Goal: Contribute content

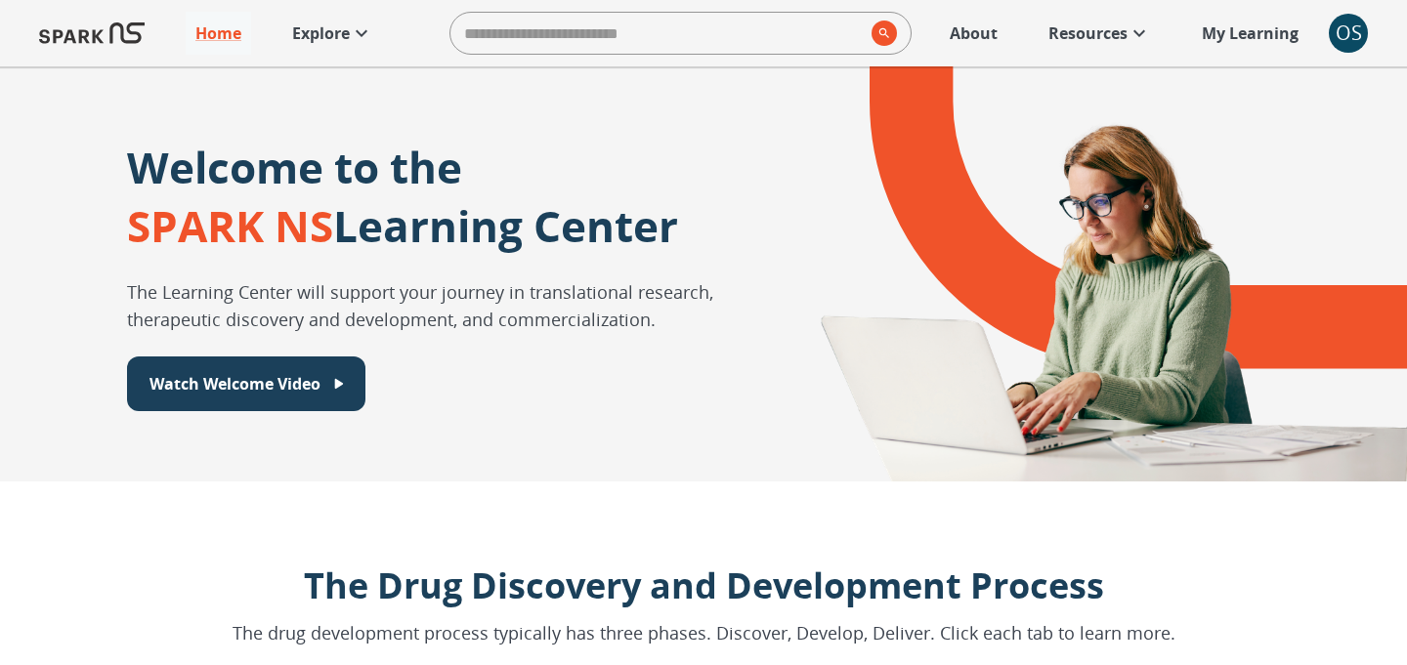
click at [322, 46] on link "Explore" at bounding box center [332, 33] width 101 height 43
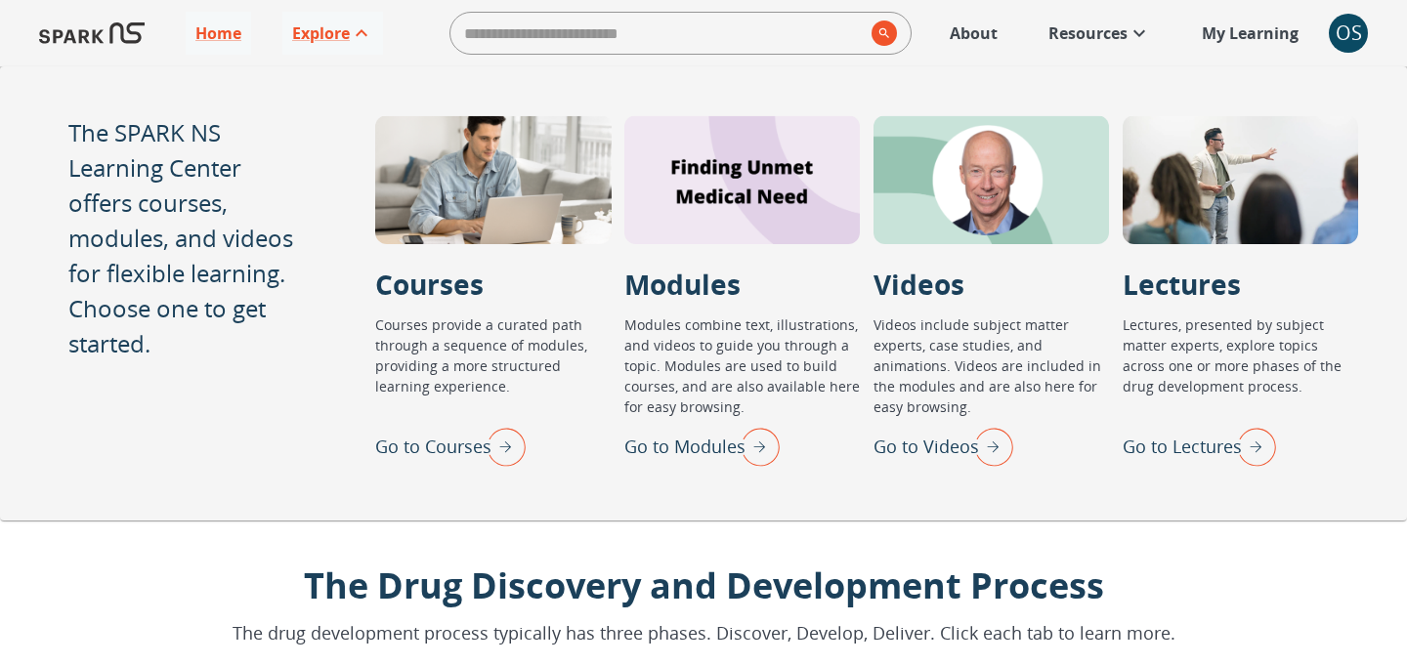
click at [1209, 446] on p "Go to Lectures" at bounding box center [1181, 447] width 119 height 26
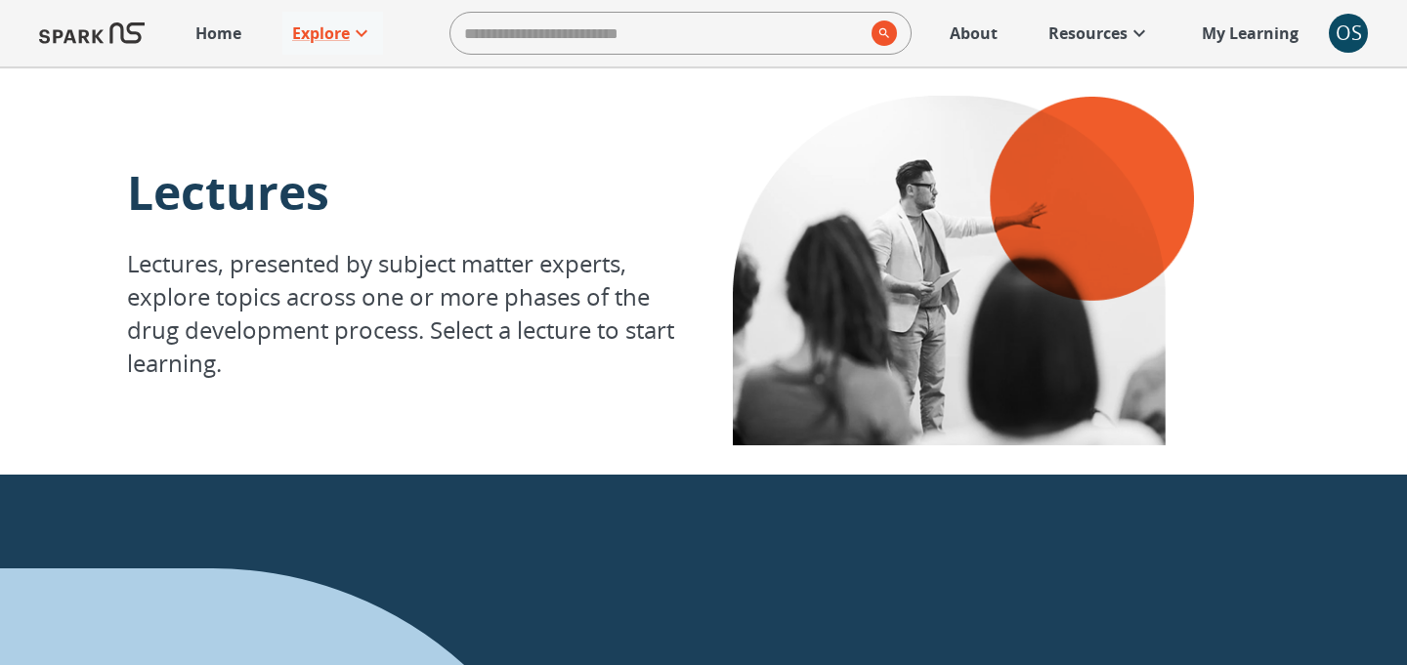
click at [1354, 35] on div "OS" at bounding box center [1348, 33] width 39 height 39
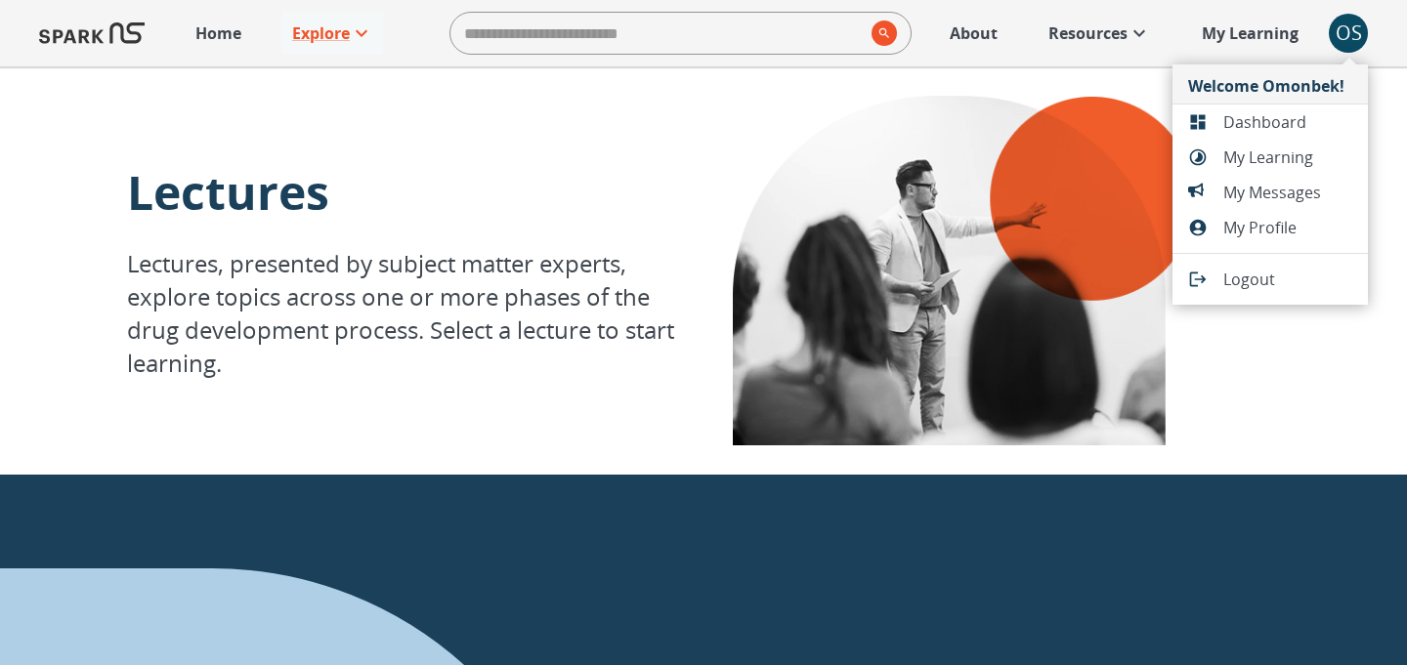
click at [1278, 124] on span "Dashboard" at bounding box center [1287, 121] width 129 height 23
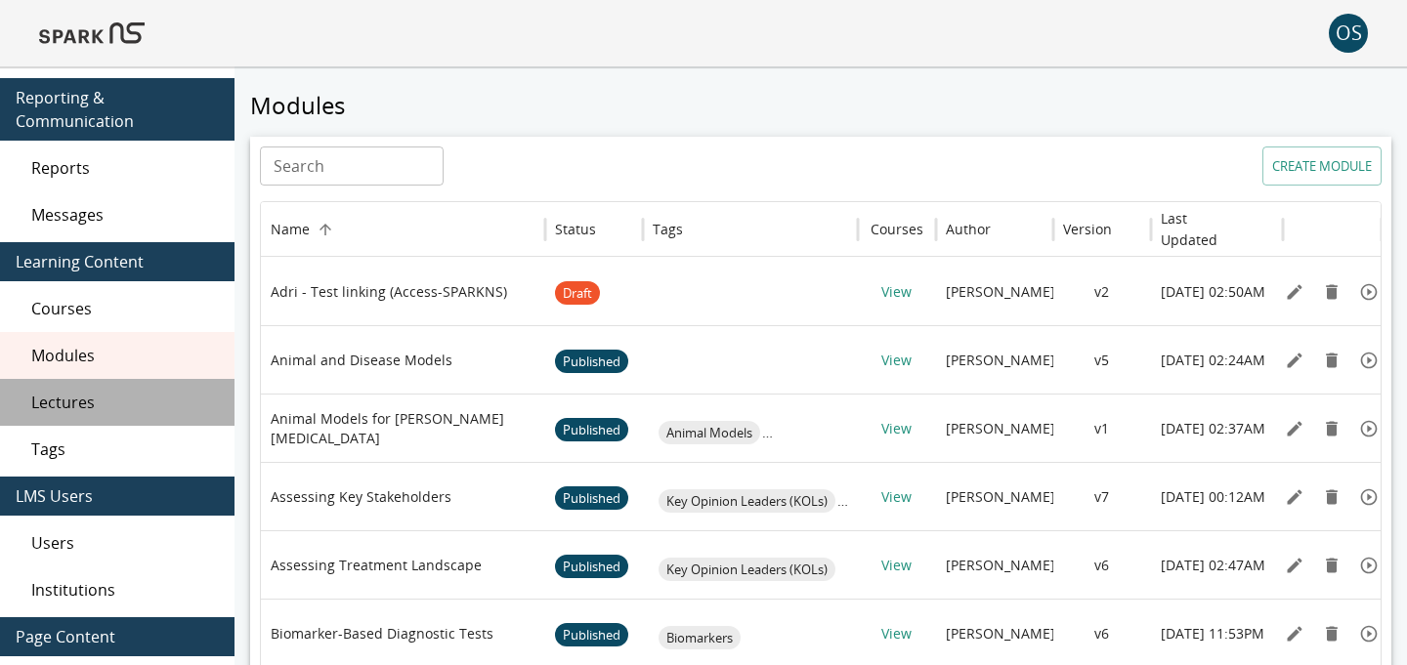
click at [141, 392] on span "Lectures" at bounding box center [125, 402] width 188 height 23
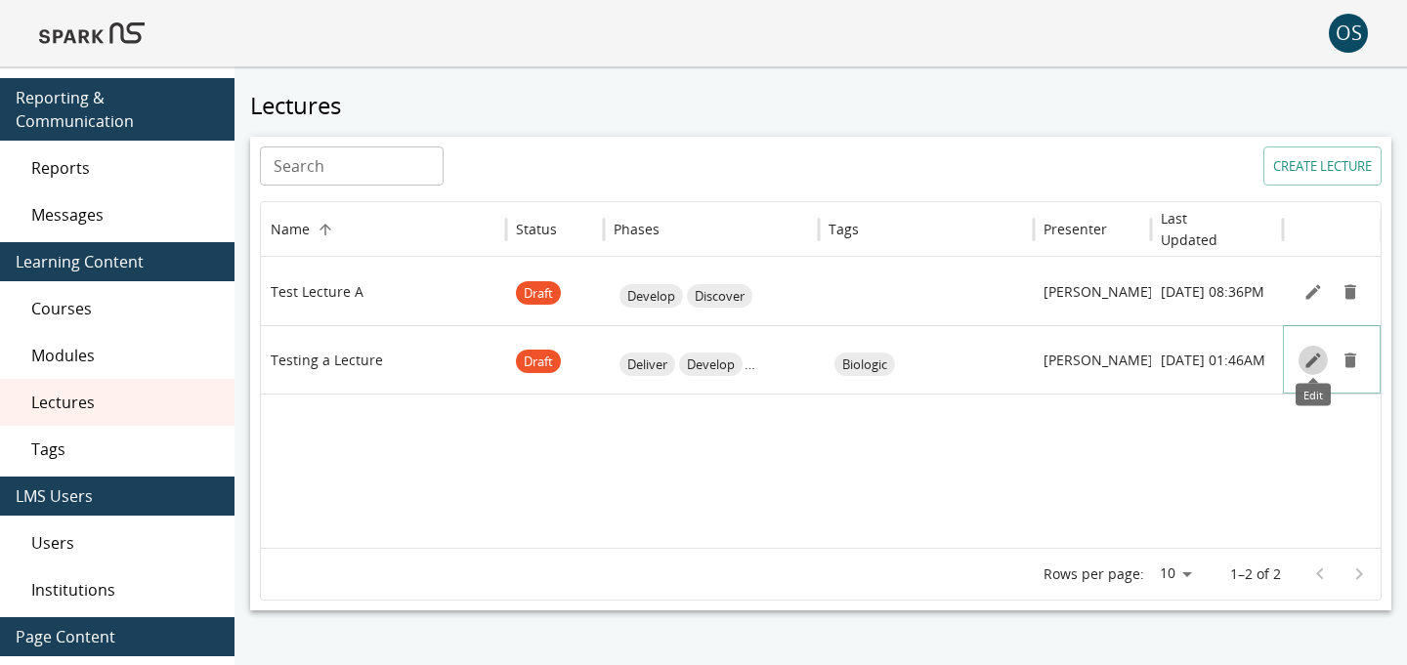
click at [1311, 362] on icon "Edit" at bounding box center [1312, 360] width 15 height 15
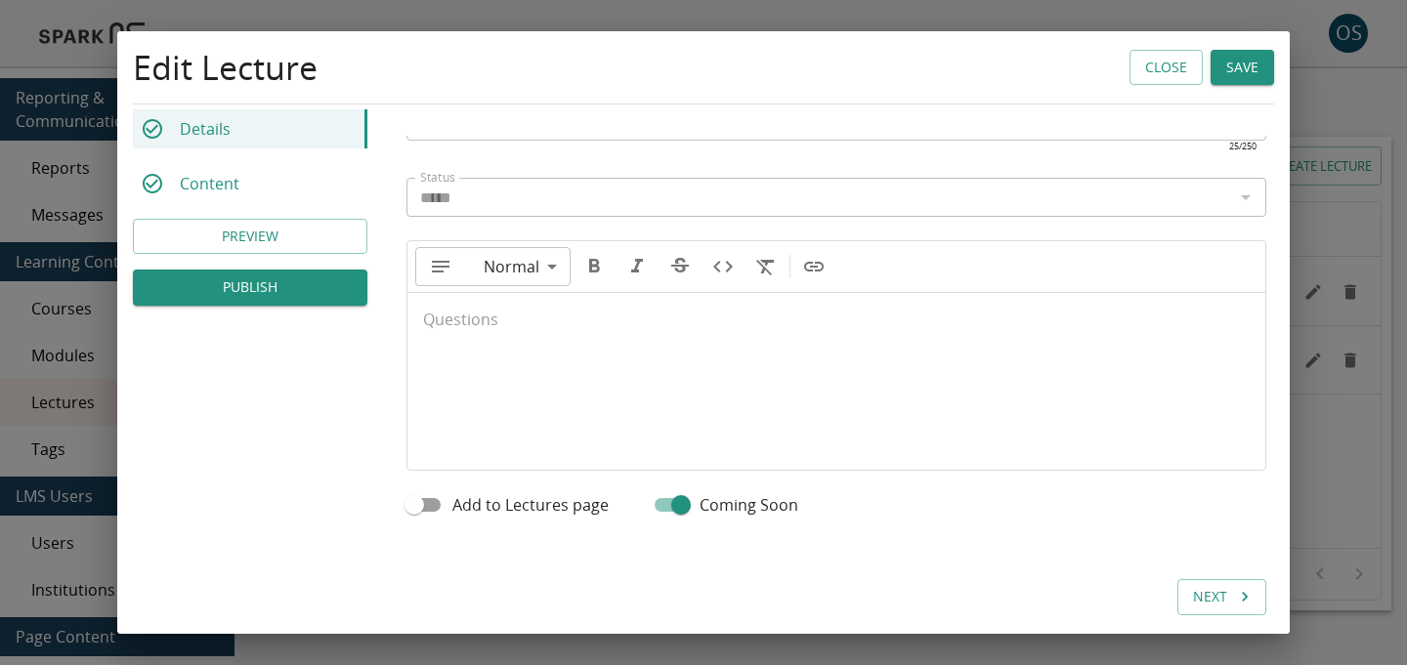
scroll to position [825, 0]
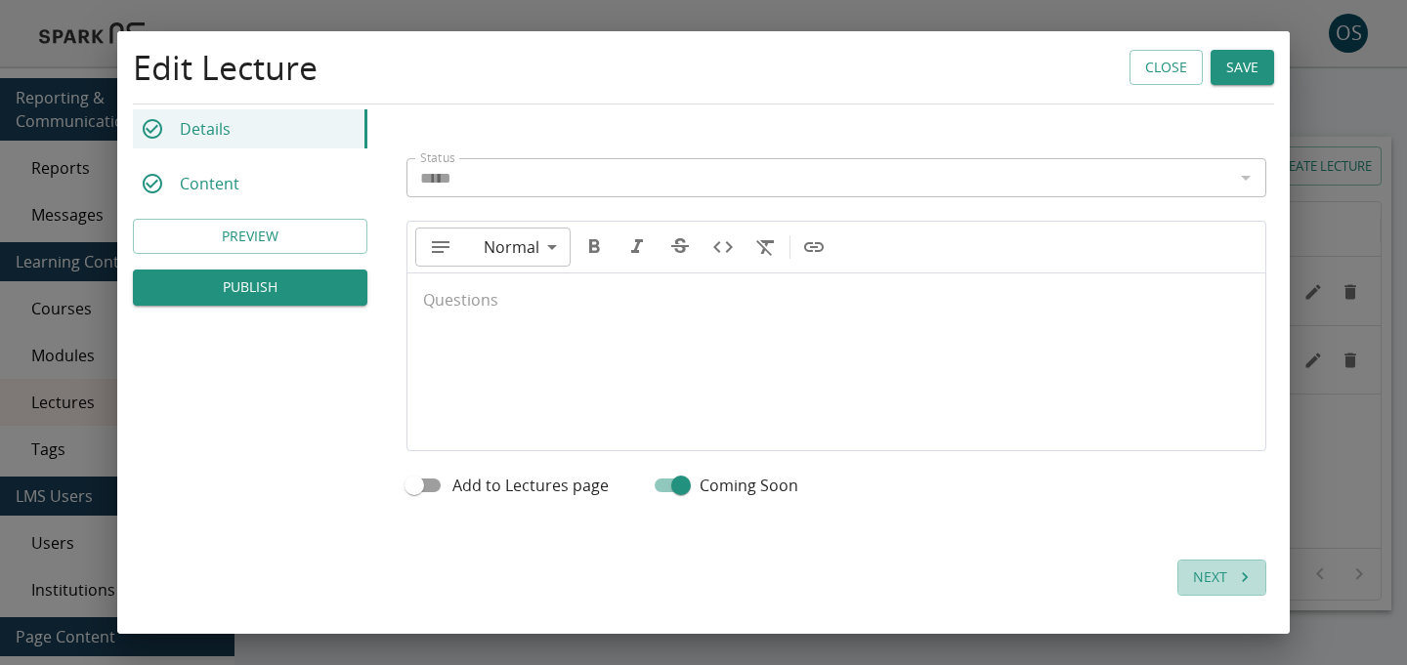
click at [1209, 590] on button "Next" at bounding box center [1221, 578] width 89 height 36
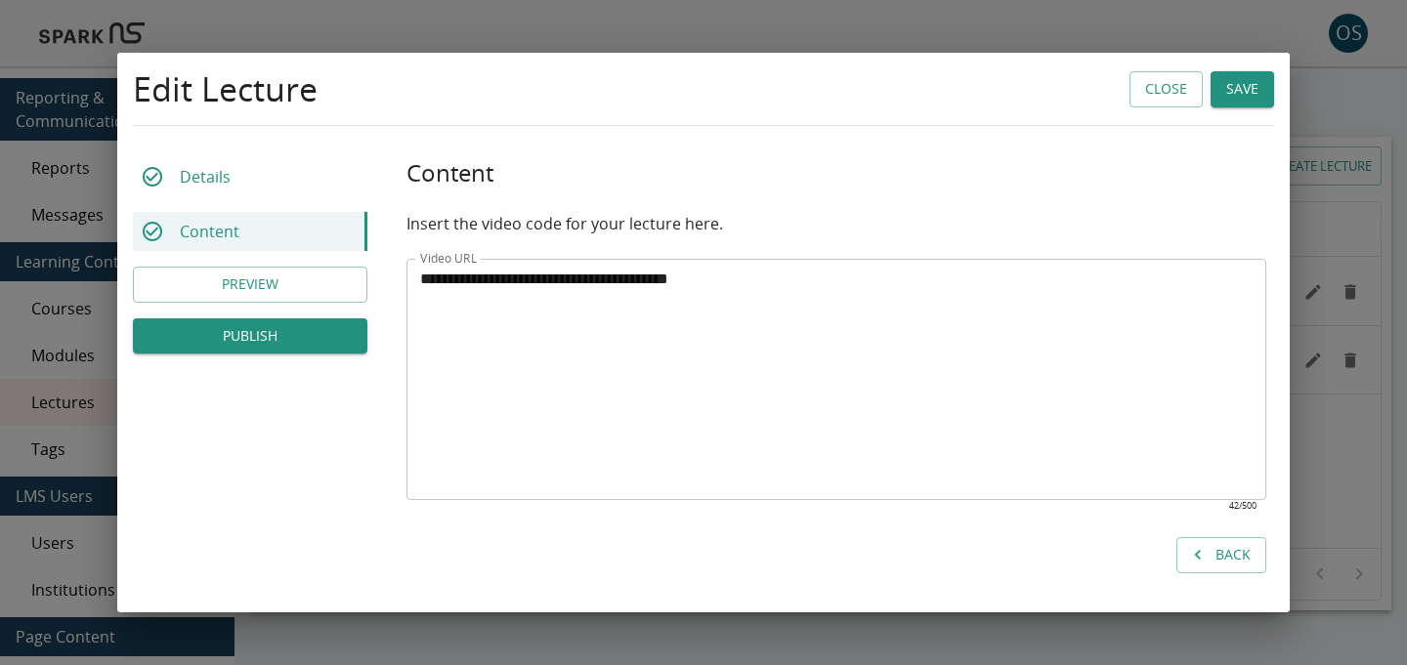
click at [1193, 542] on button "Back" at bounding box center [1221, 555] width 90 height 36
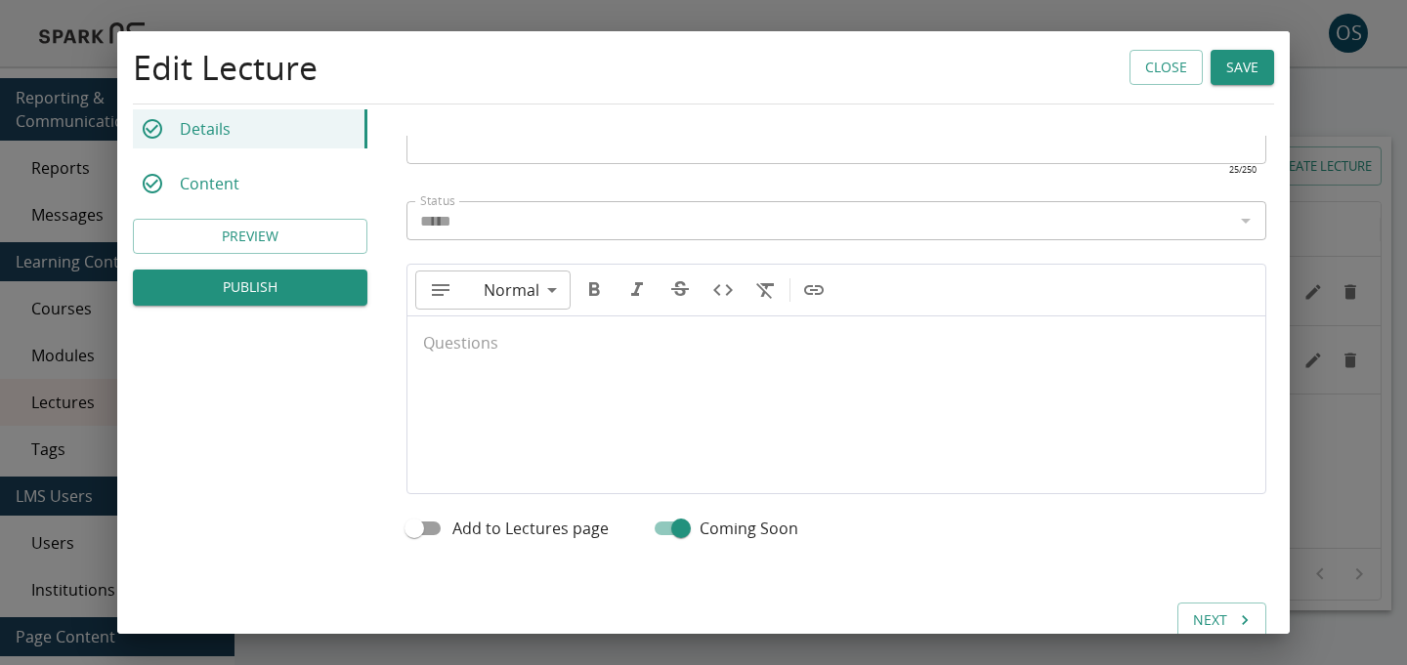
scroll to position [802, 0]
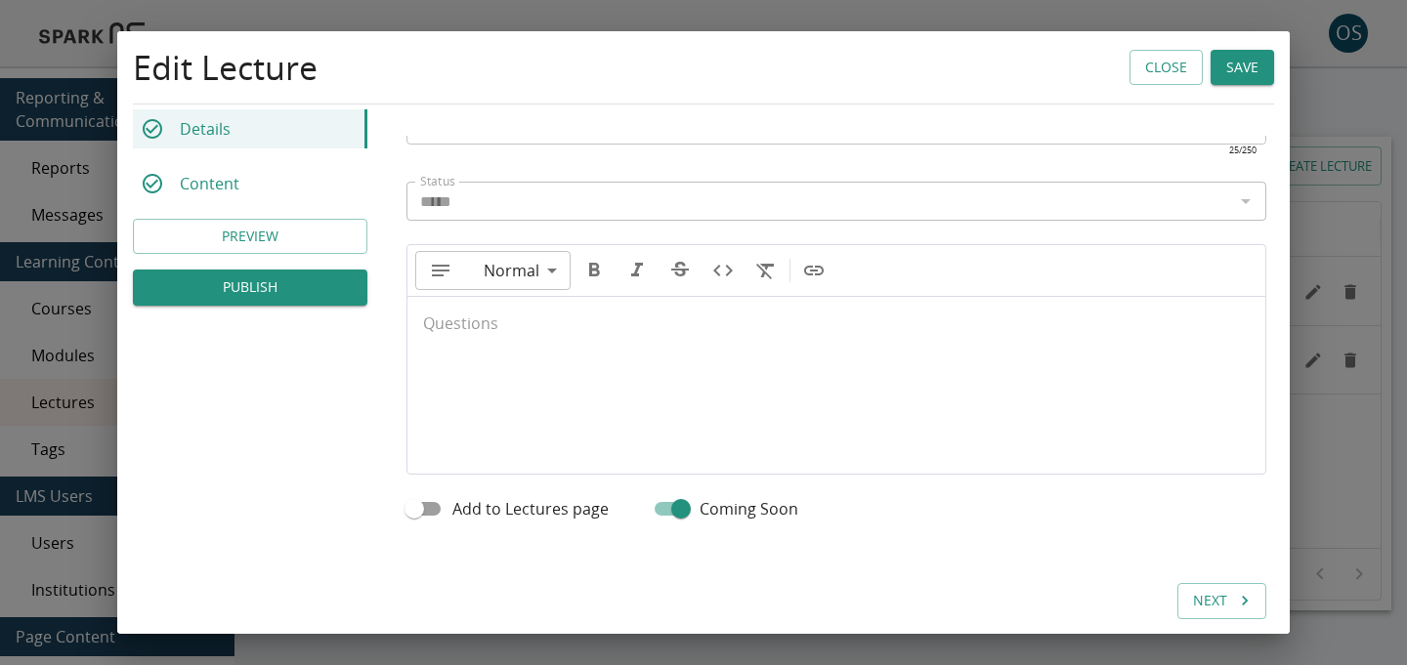
click at [1014, 387] on div at bounding box center [836, 376] width 858 height 156
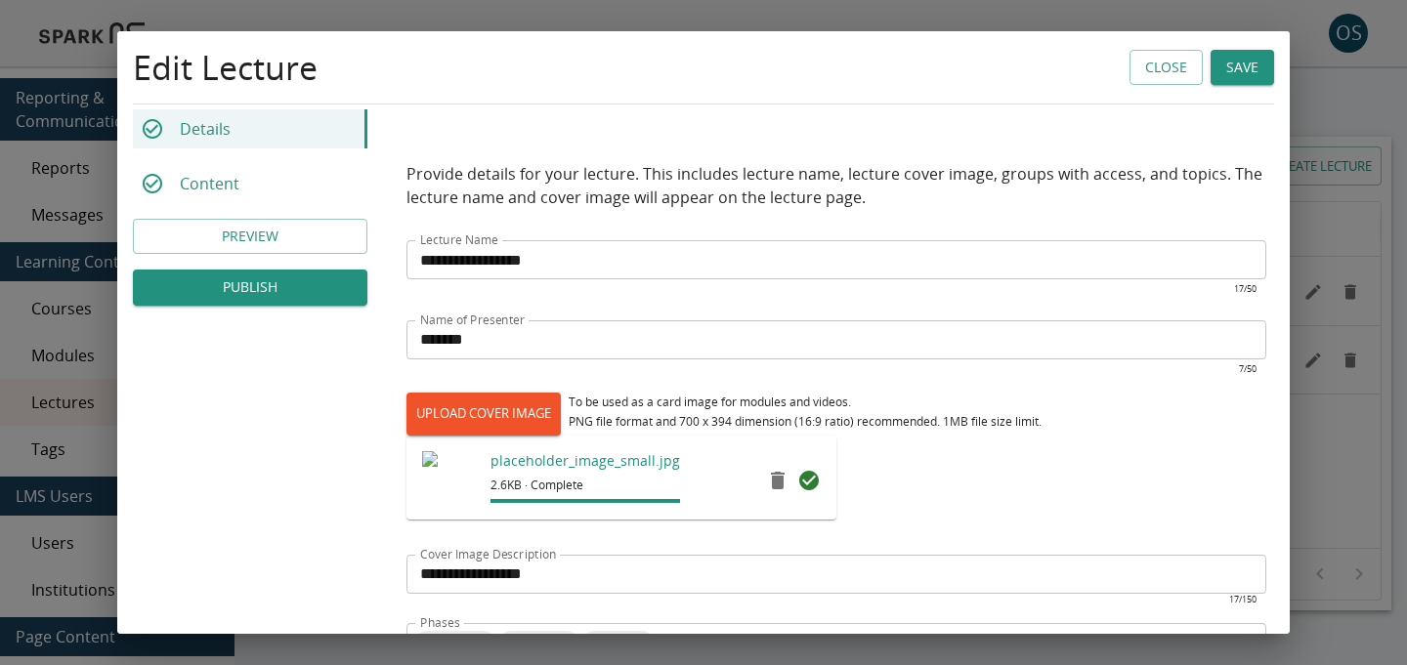
scroll to position [49, 0]
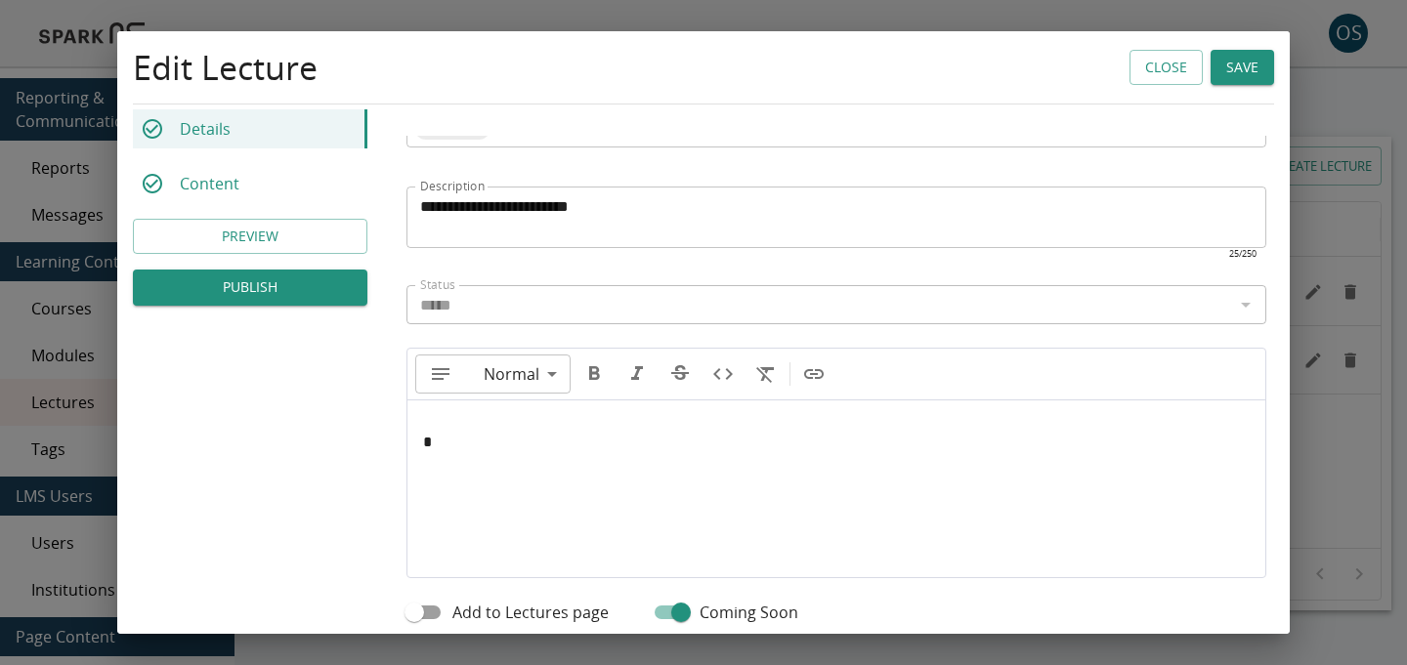
type input "**"
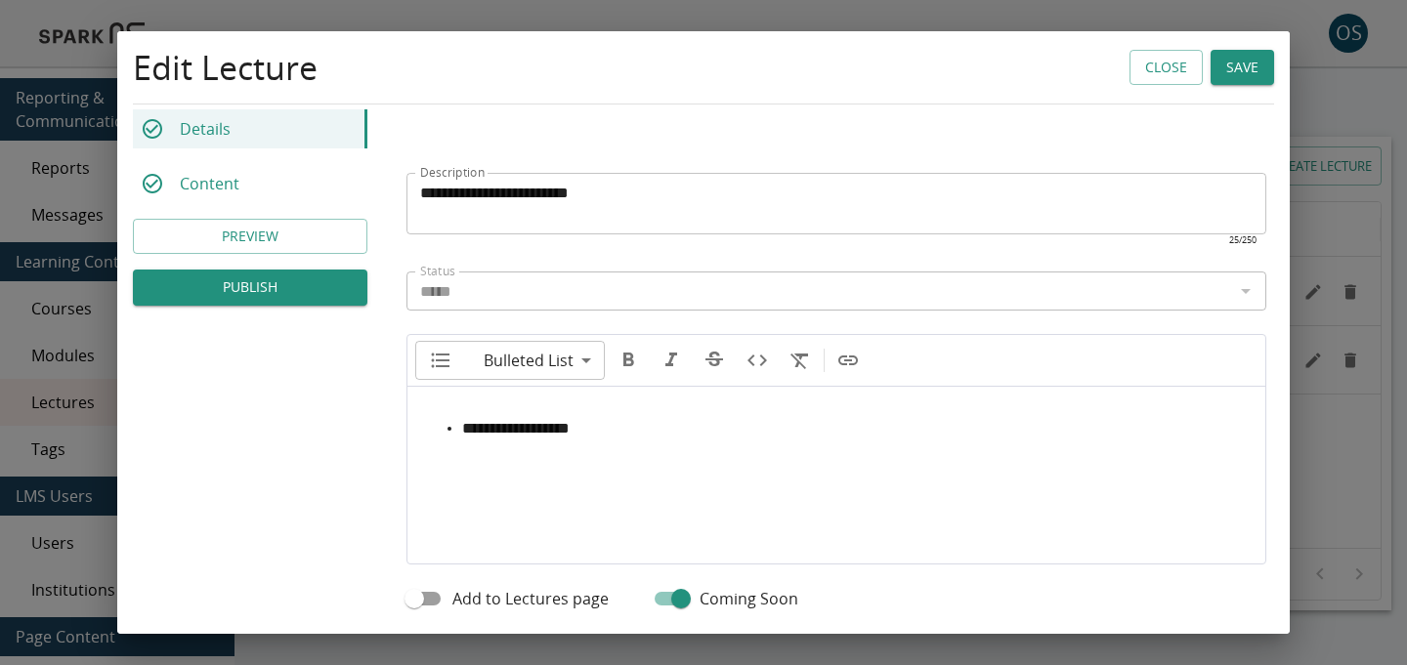
click at [1170, 73] on button "Close" at bounding box center [1165, 68] width 73 height 36
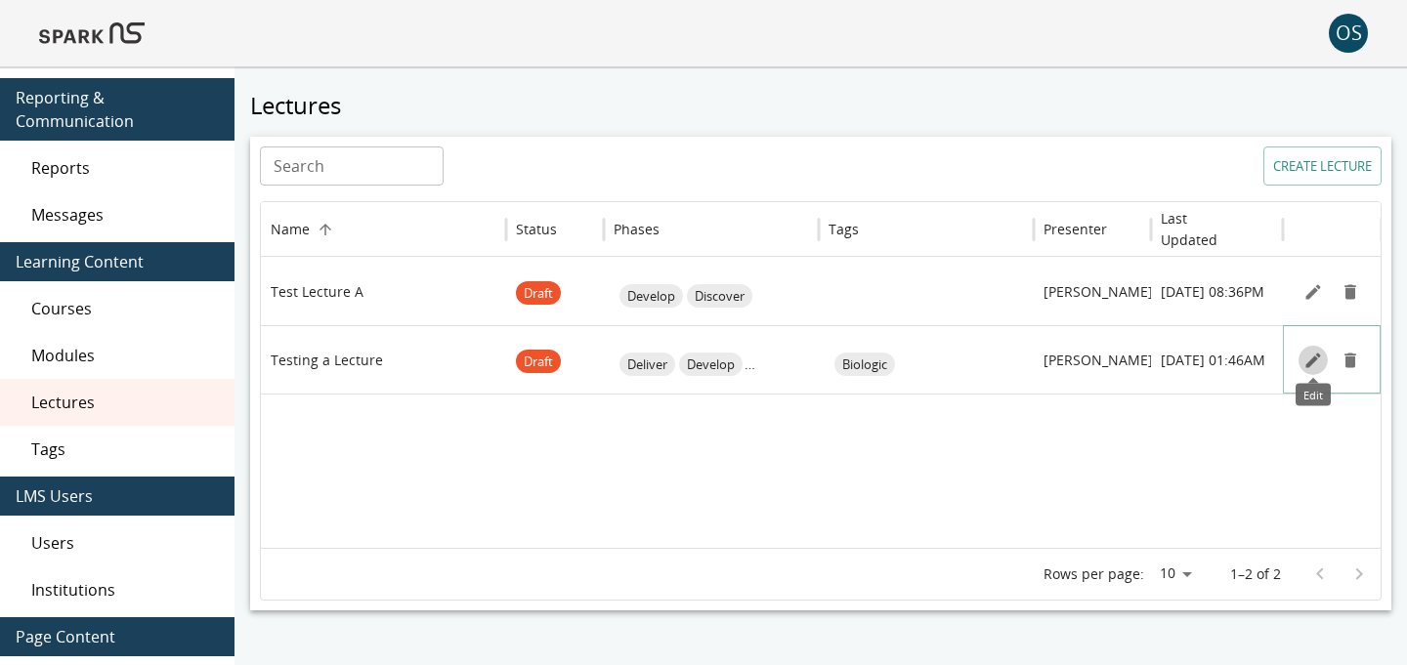
click at [1305, 356] on icon "Edit" at bounding box center [1313, 361] width 20 height 20
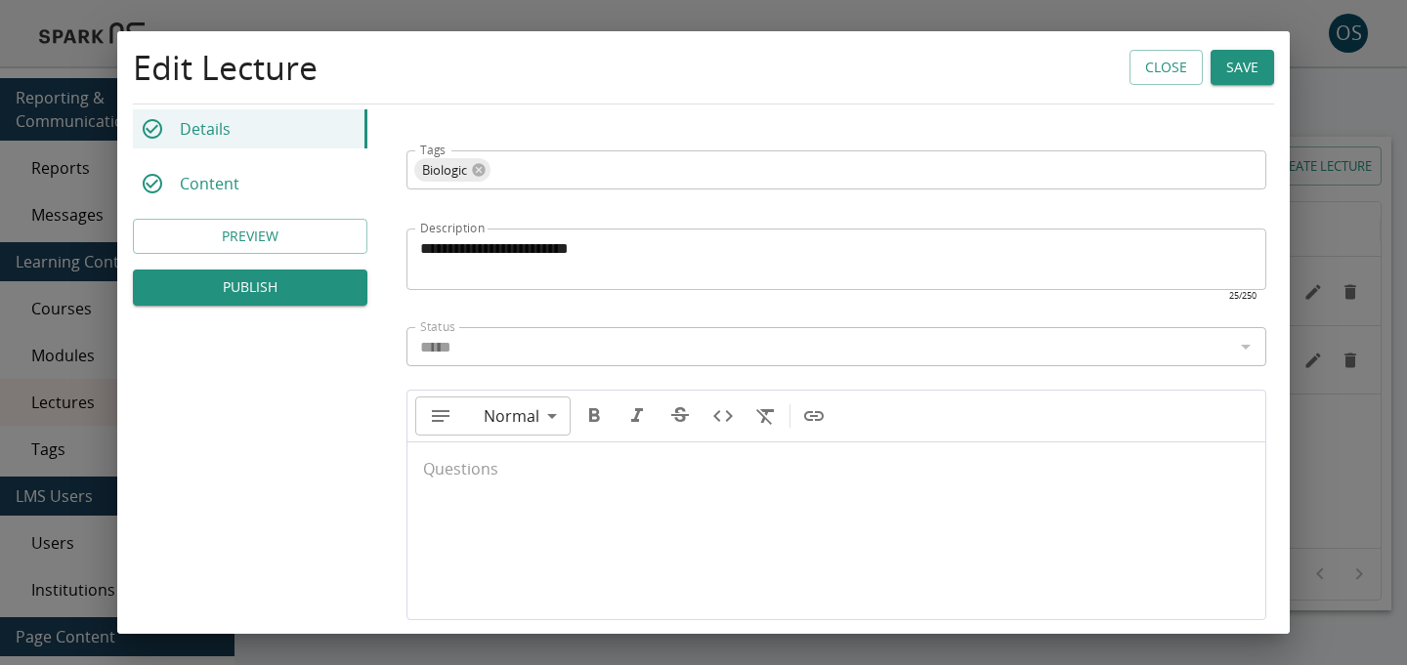
scroll to position [593, 0]
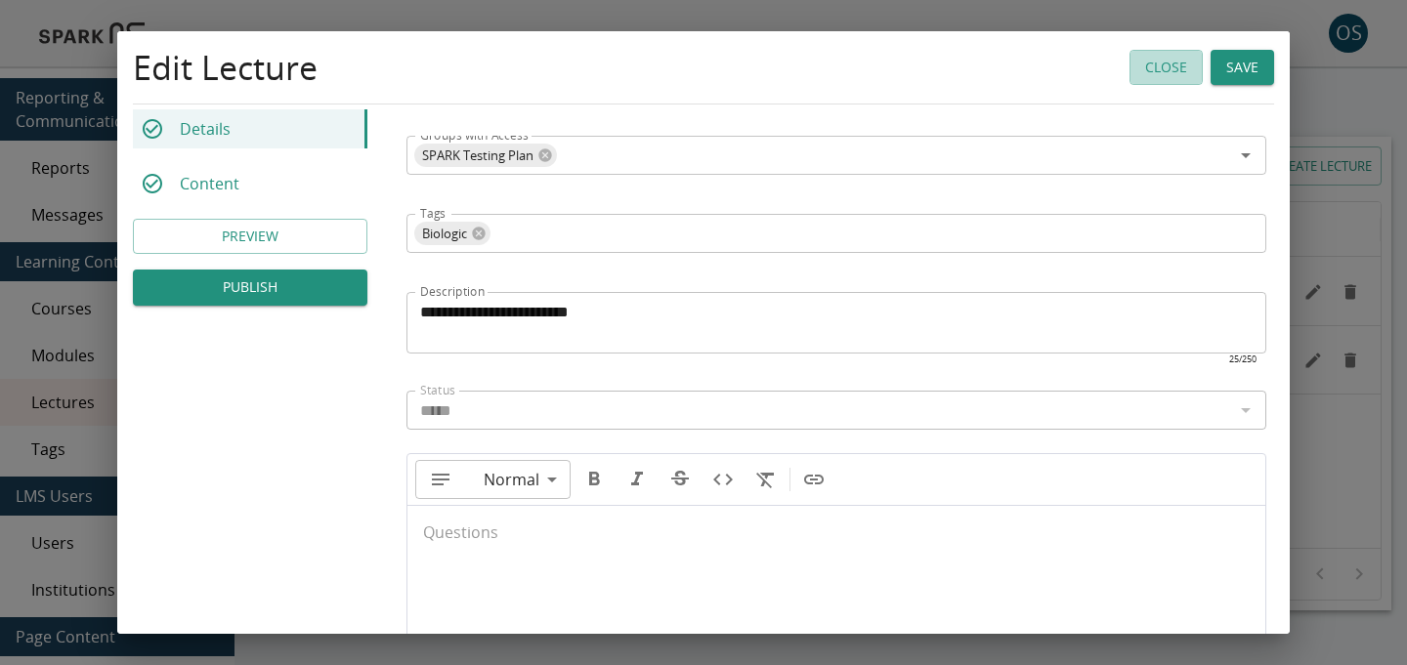
click at [1131, 69] on button "Close" at bounding box center [1165, 68] width 73 height 36
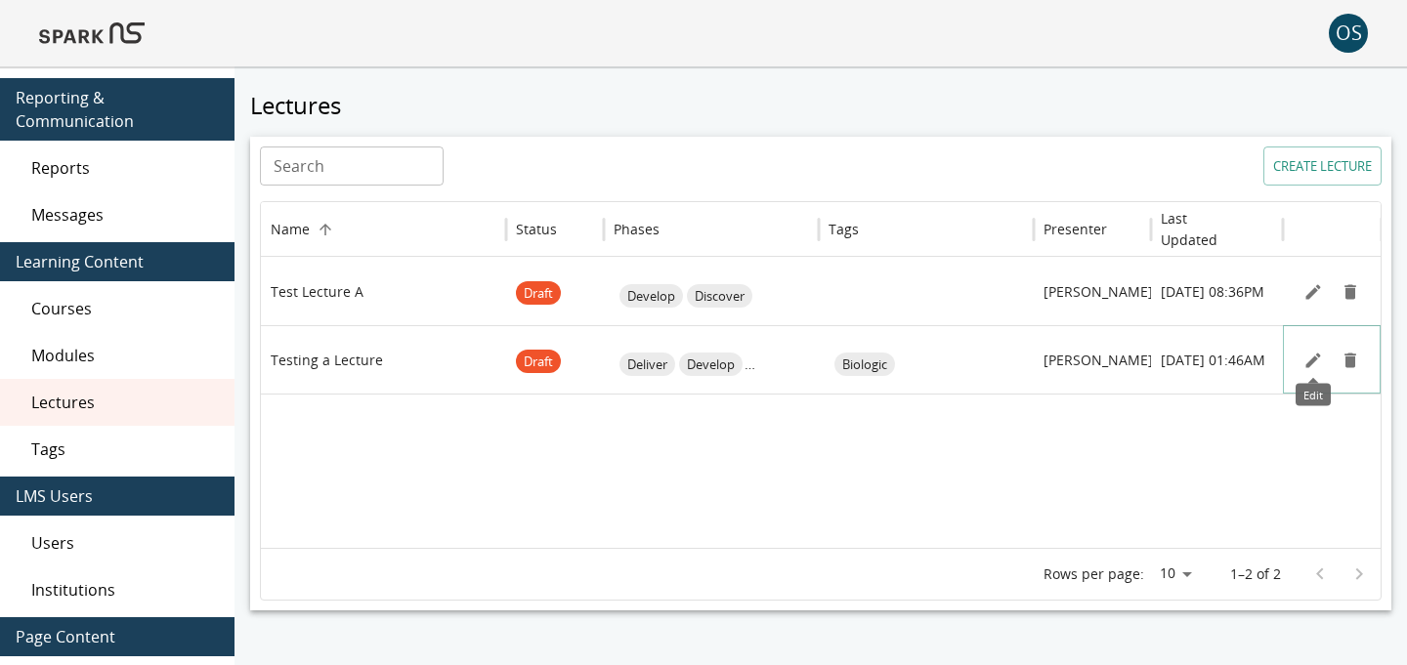
click at [1310, 360] on icon "Edit" at bounding box center [1312, 360] width 15 height 15
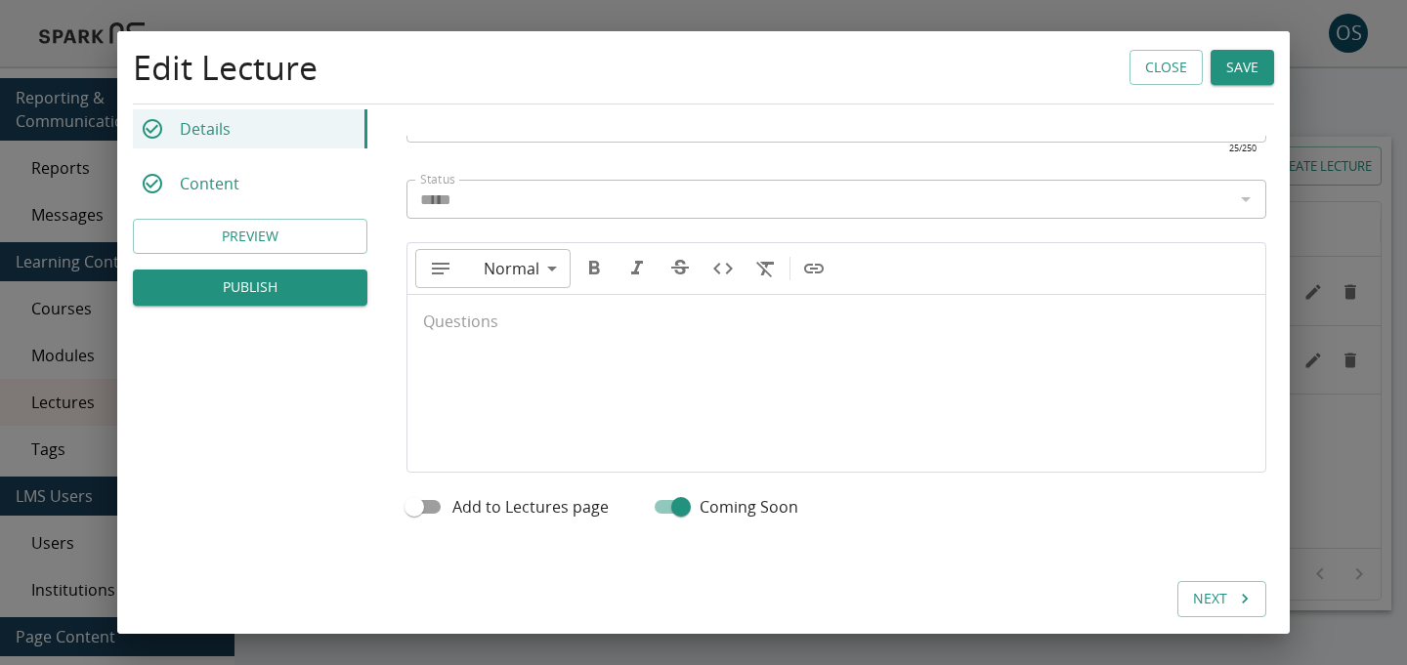
scroll to position [825, 0]
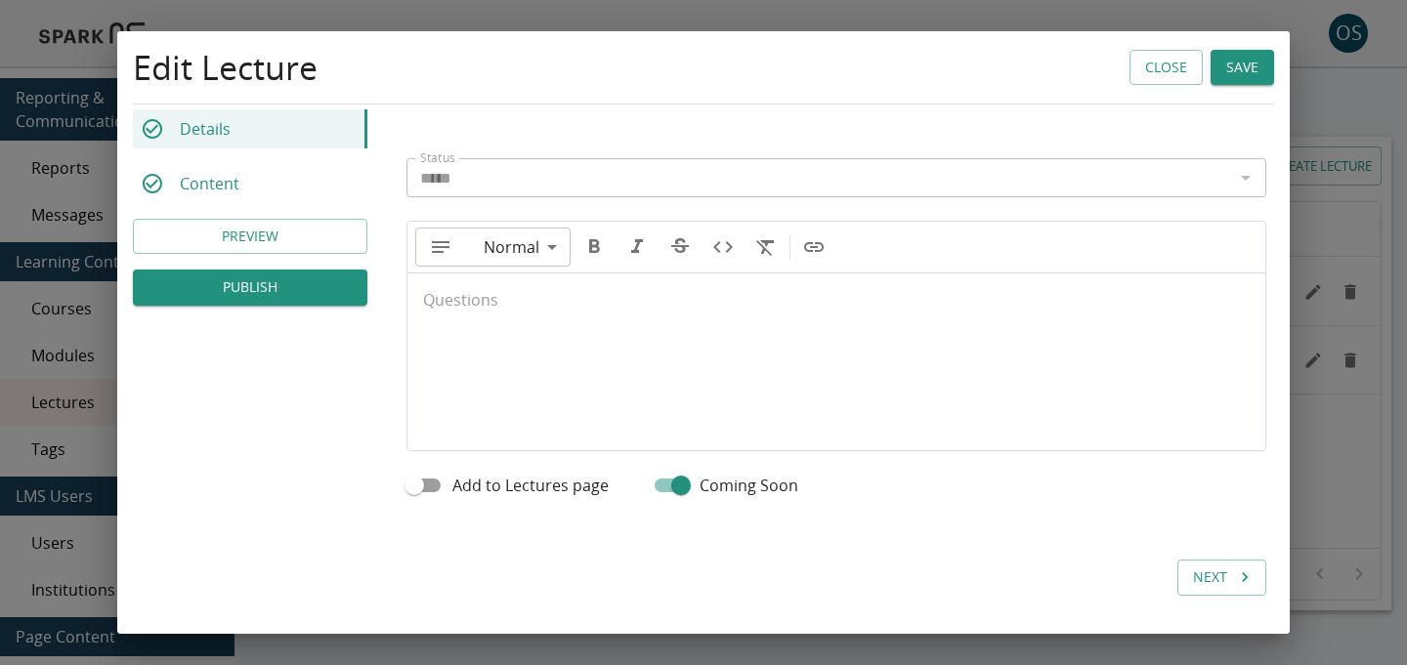
click at [1215, 587] on button "Next" at bounding box center [1221, 578] width 89 height 36
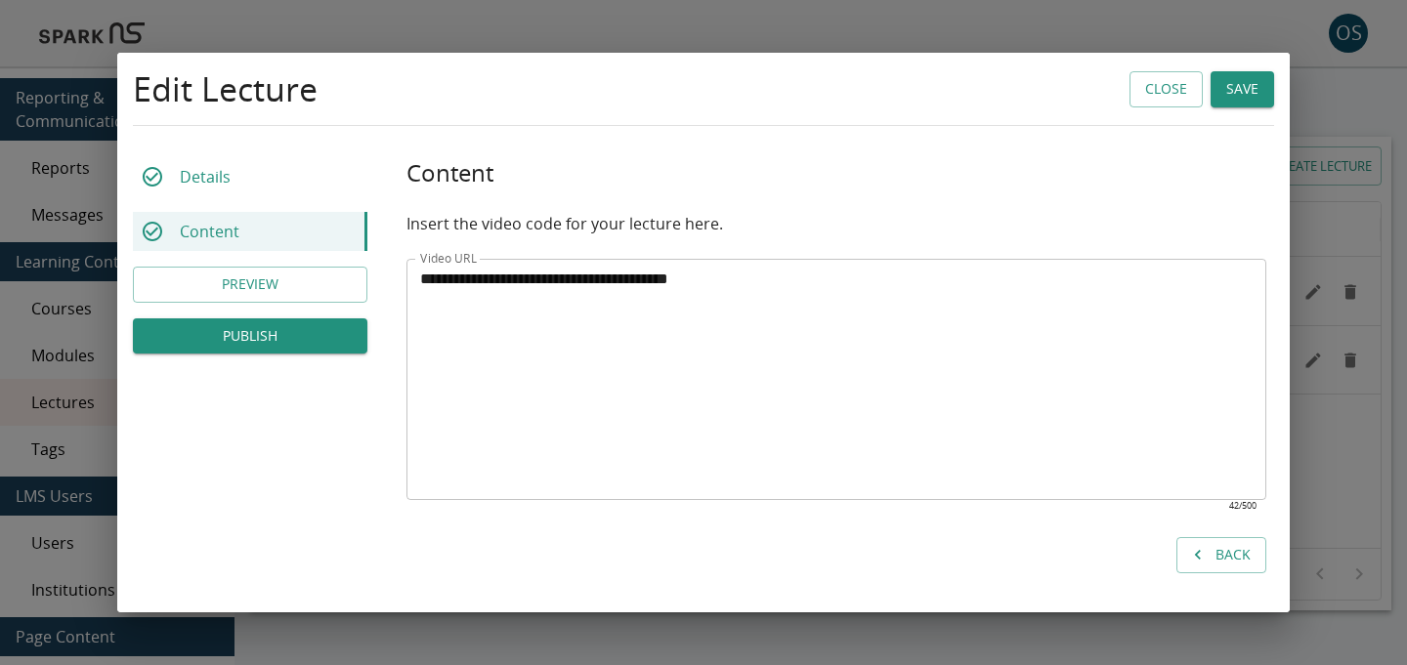
scroll to position [0, 0]
click at [796, 288] on textarea "**********" at bounding box center [836, 380] width 832 height 225
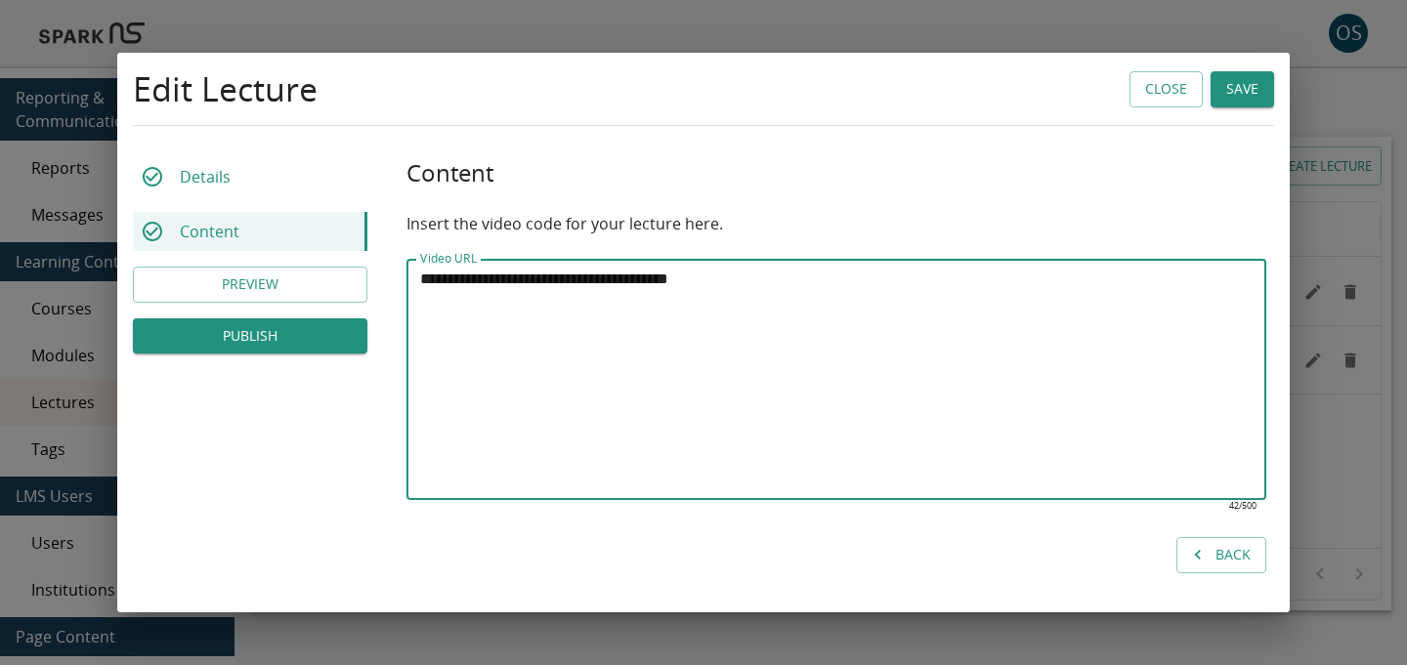
click at [796, 288] on textarea "**********" at bounding box center [836, 380] width 832 height 225
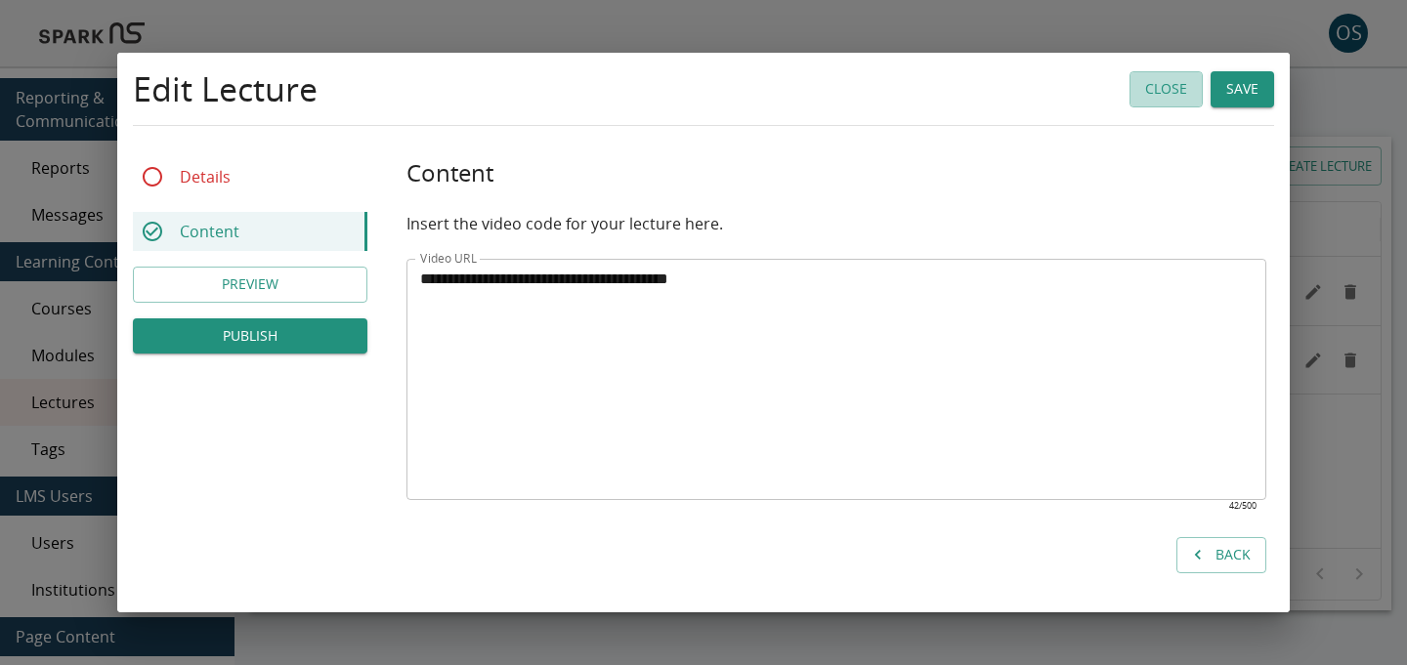
click at [1150, 104] on button "Close" at bounding box center [1165, 89] width 73 height 36
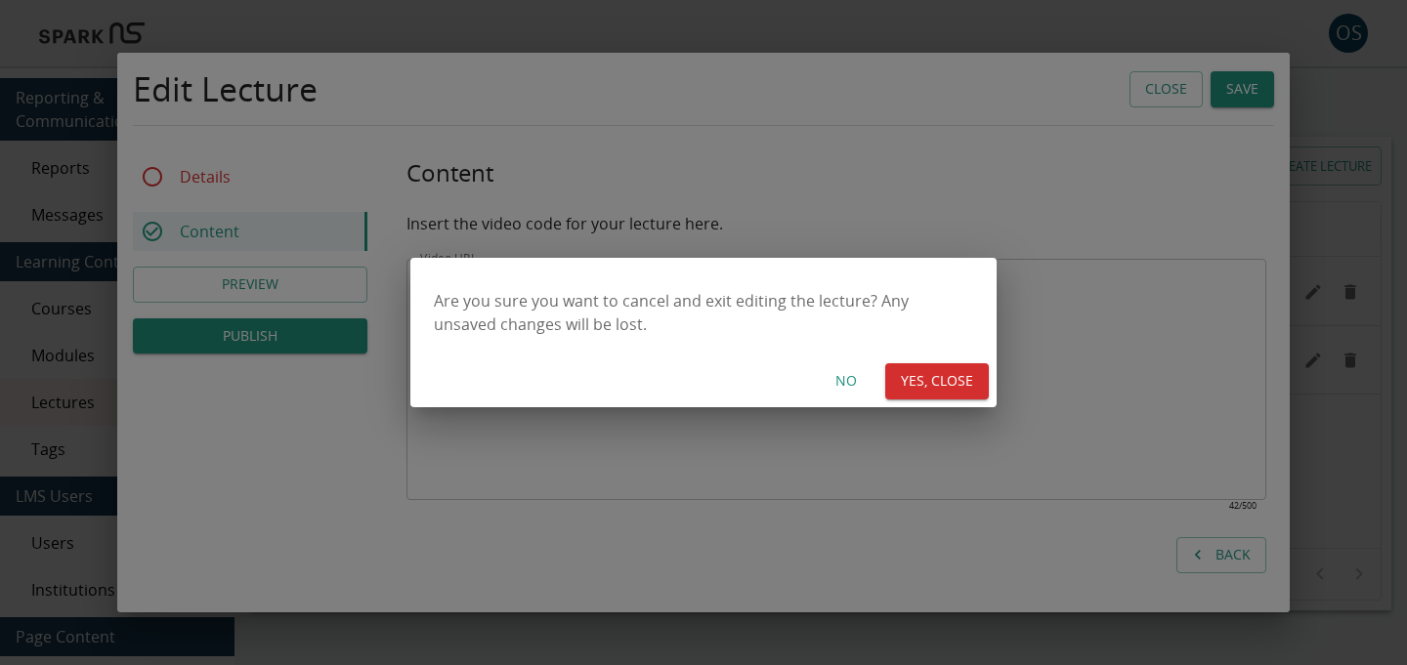
click at [943, 386] on button "YES, CLOSE" at bounding box center [937, 381] width 104 height 36
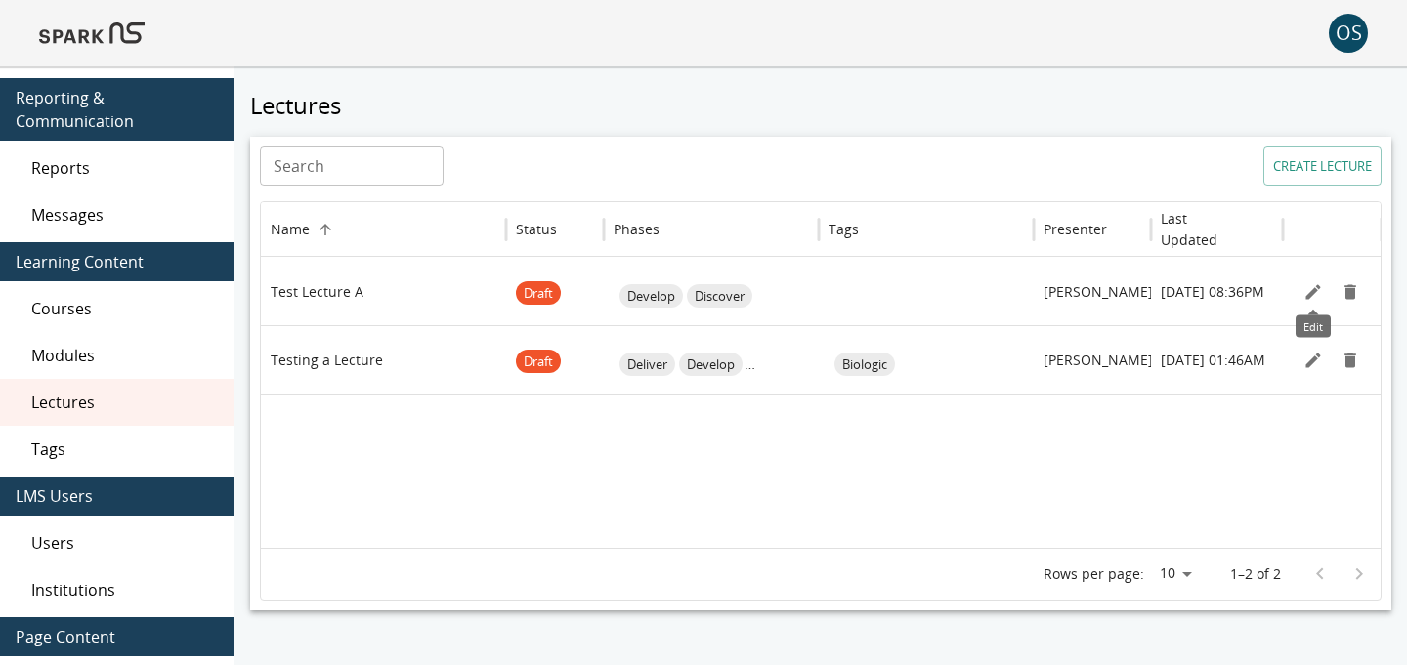
click at [1319, 308] on div "Edit" at bounding box center [1312, 320] width 35 height 36
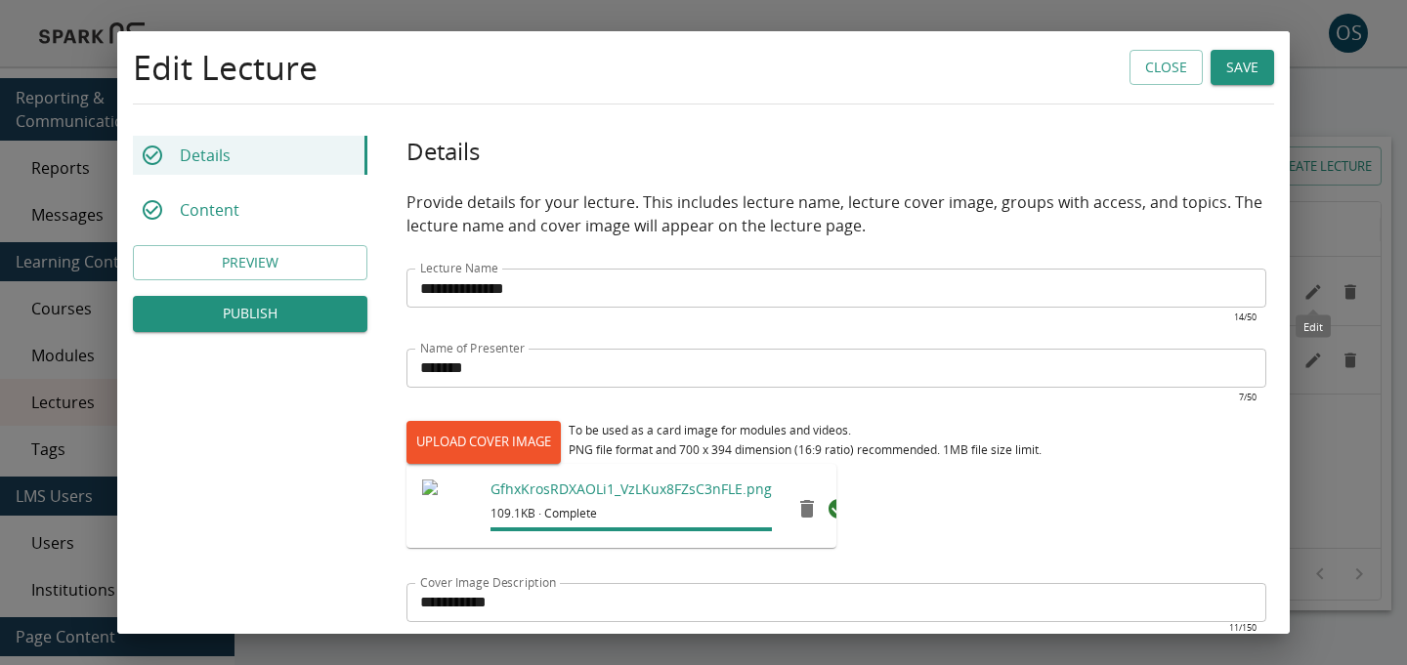
scroll to position [517, 0]
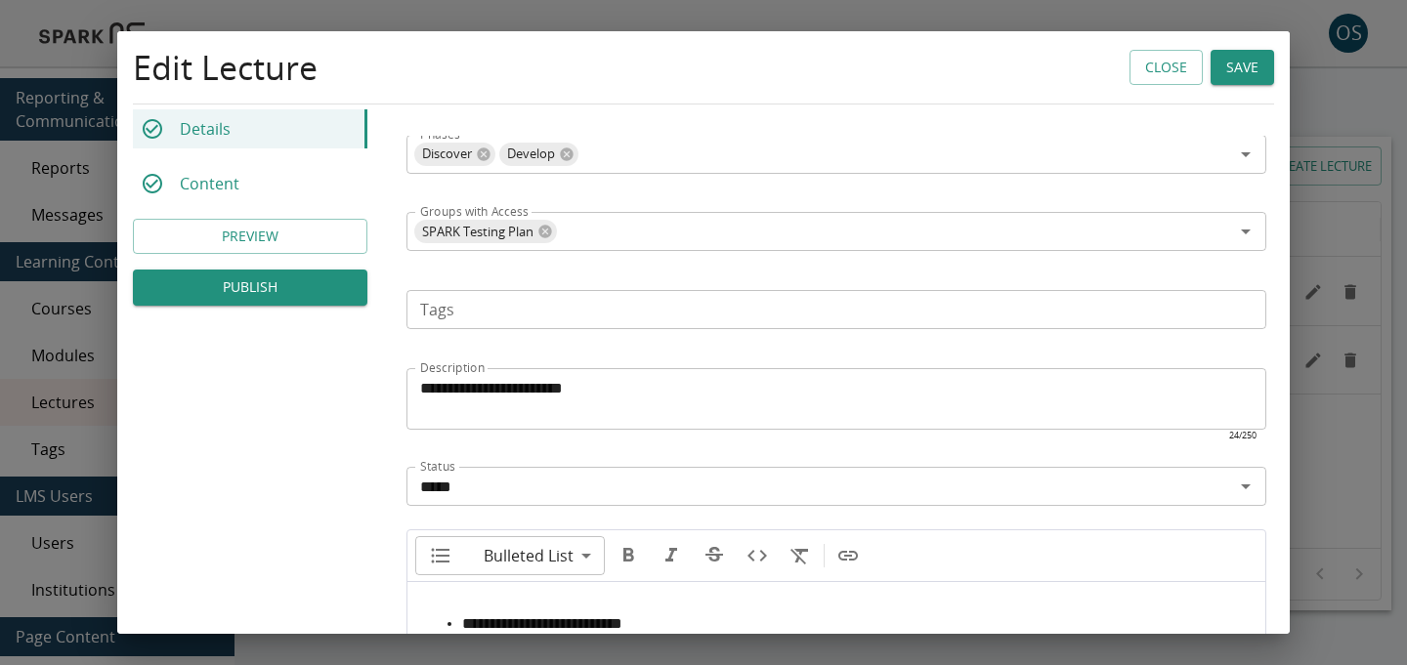
click at [1316, 298] on div "**********" at bounding box center [703, 332] width 1407 height 665
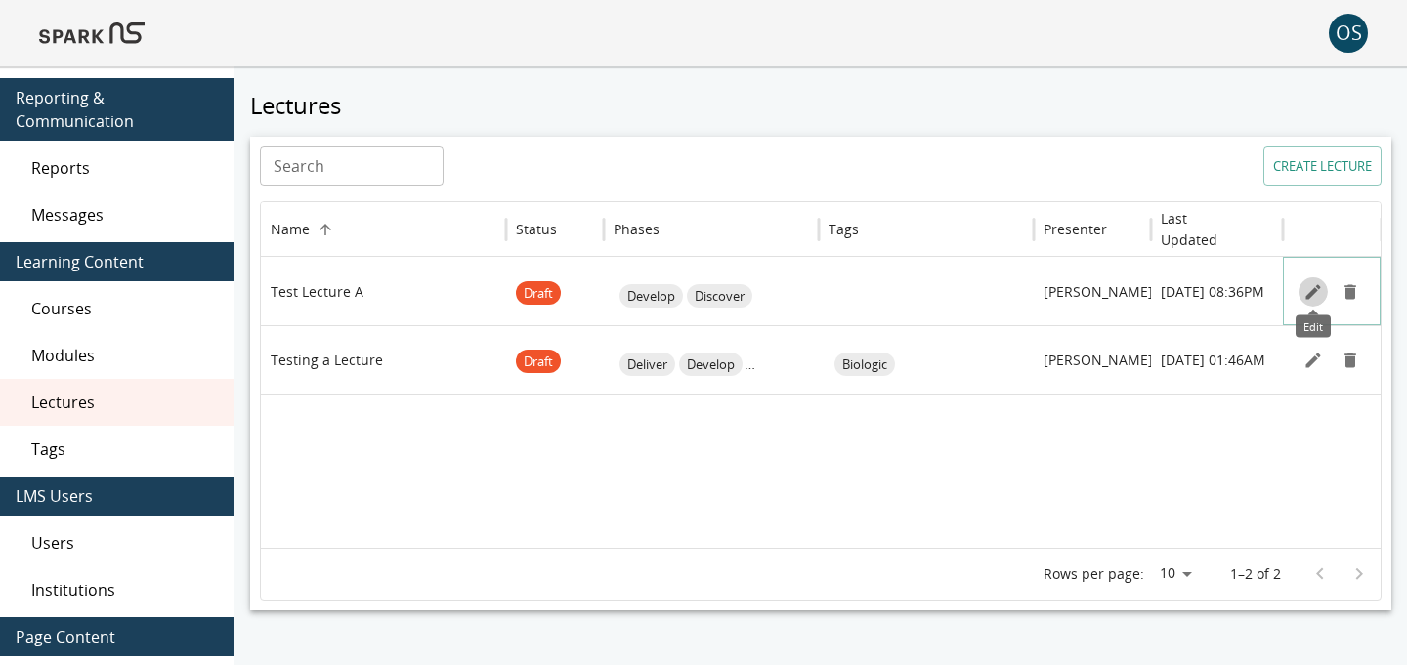
click at [1316, 298] on icon "Edit" at bounding box center [1313, 292] width 20 height 20
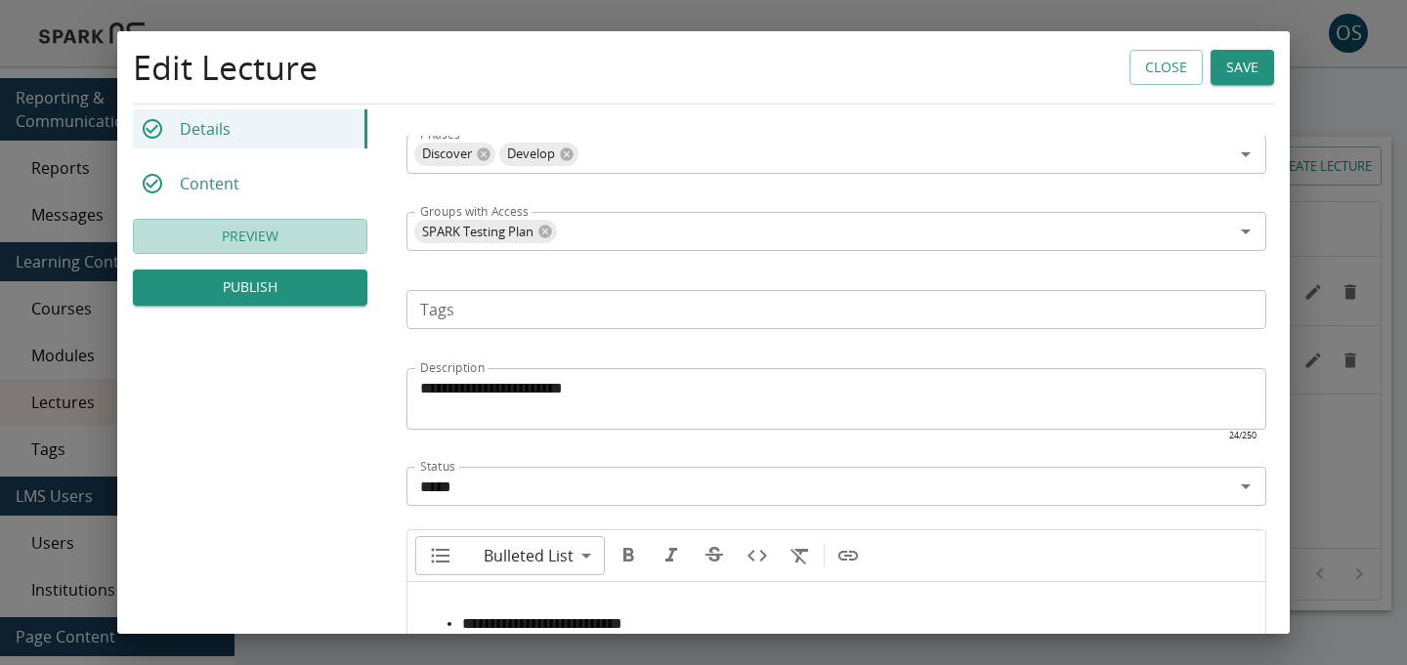
click at [330, 244] on button "PREVIEW" at bounding box center [250, 237] width 234 height 36
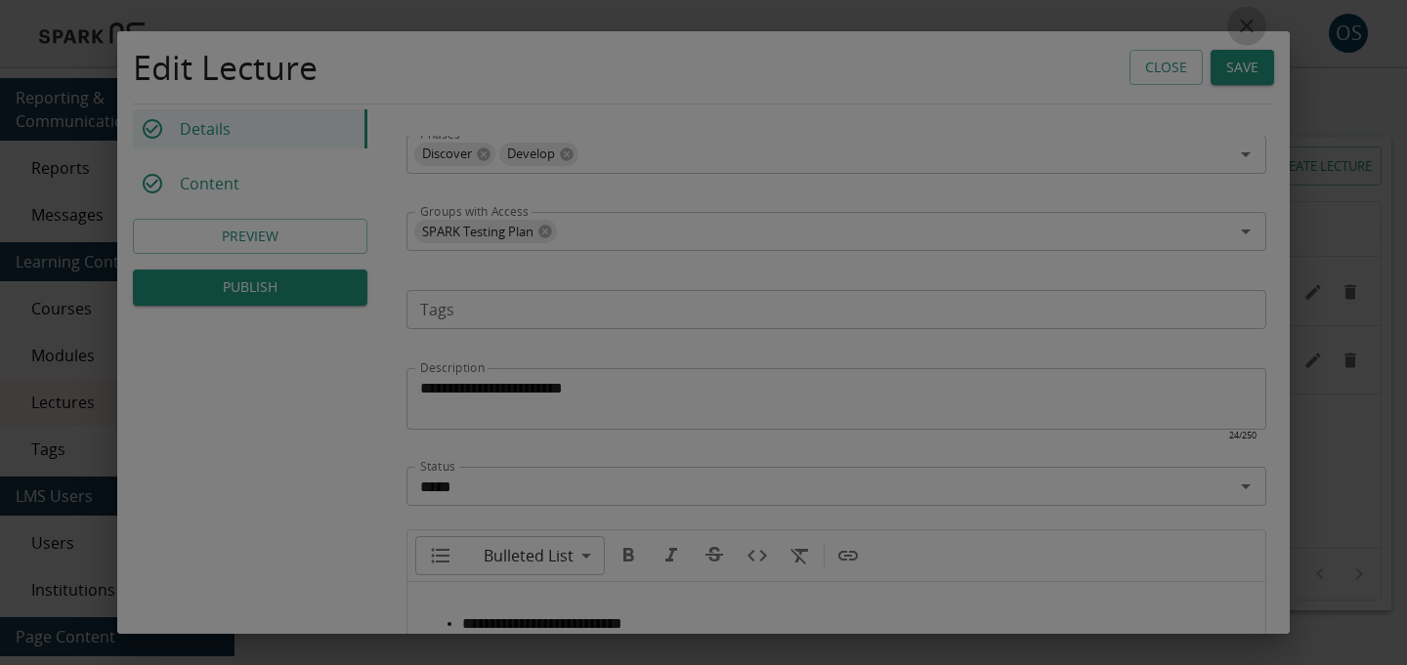
click at [1243, 28] on icon "close" at bounding box center [1247, 27] width 14 height 14
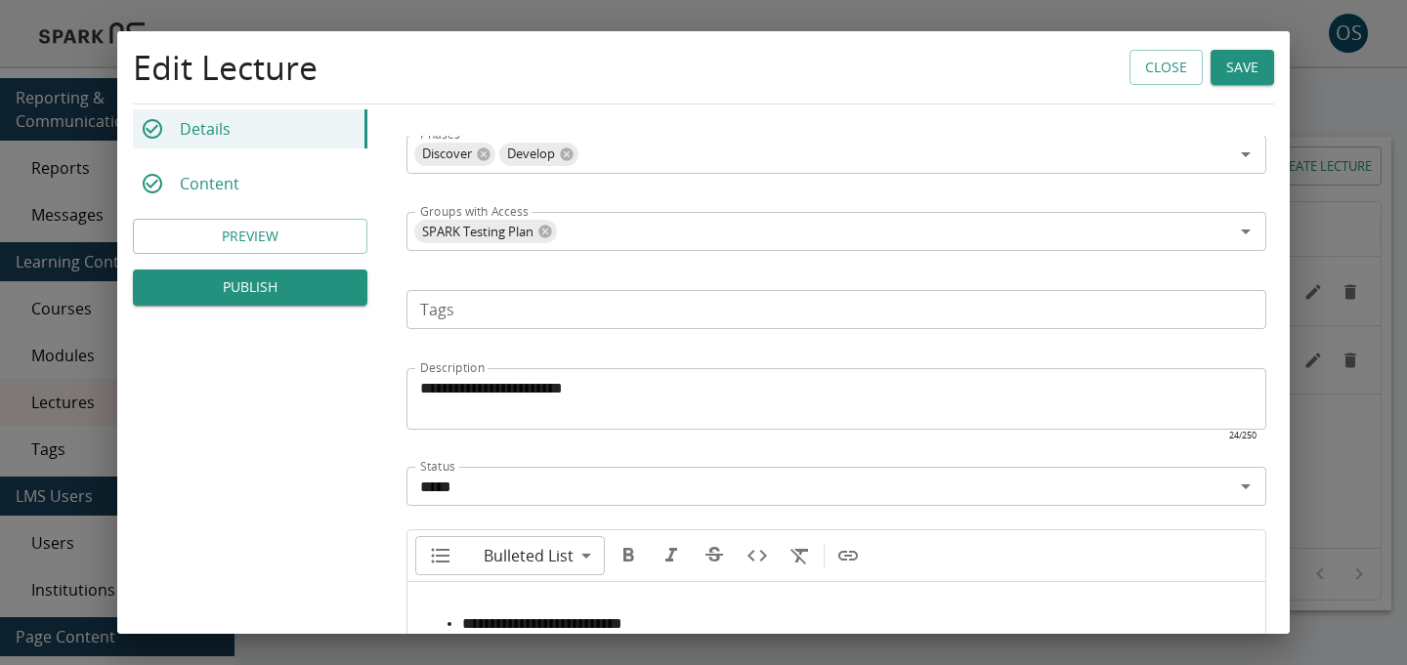
click at [1170, 85] on div "Edit Lecture Close Save" at bounding box center [703, 67] width 1141 height 41
click at [1170, 72] on button "Close" at bounding box center [1165, 68] width 73 height 36
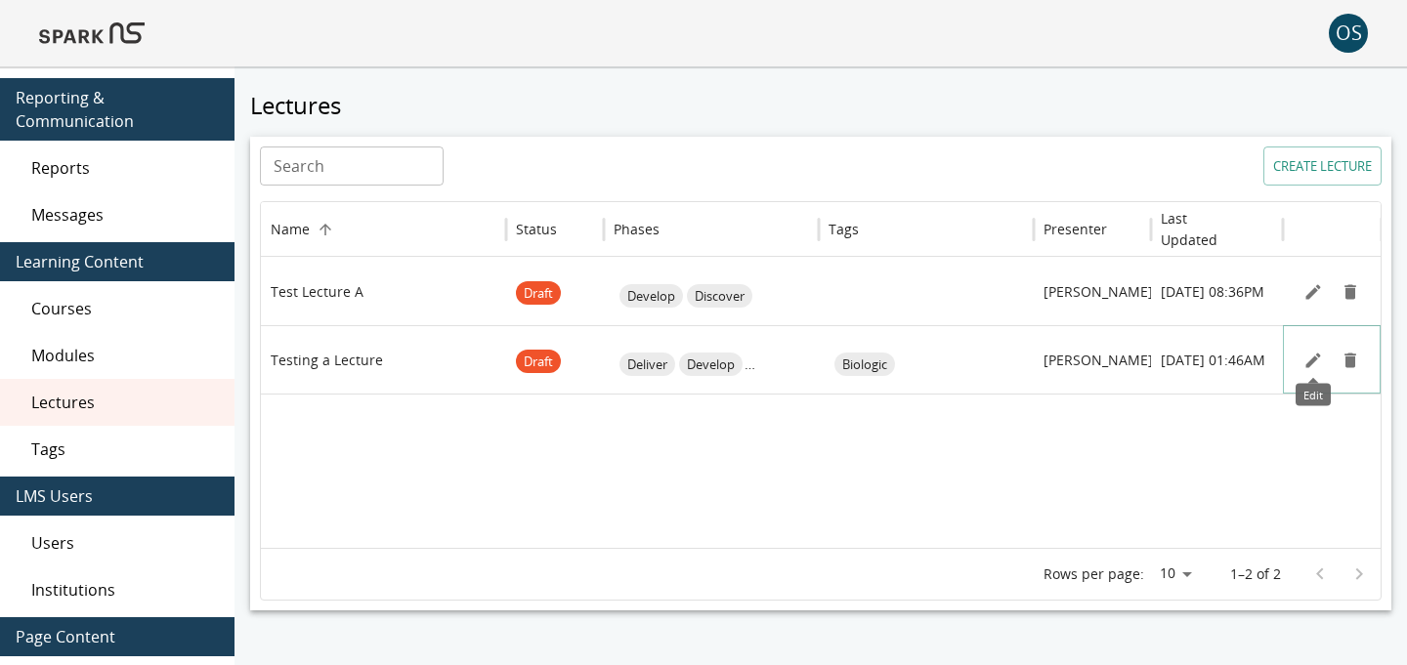
click at [1307, 355] on icon "Edit" at bounding box center [1313, 361] width 20 height 20
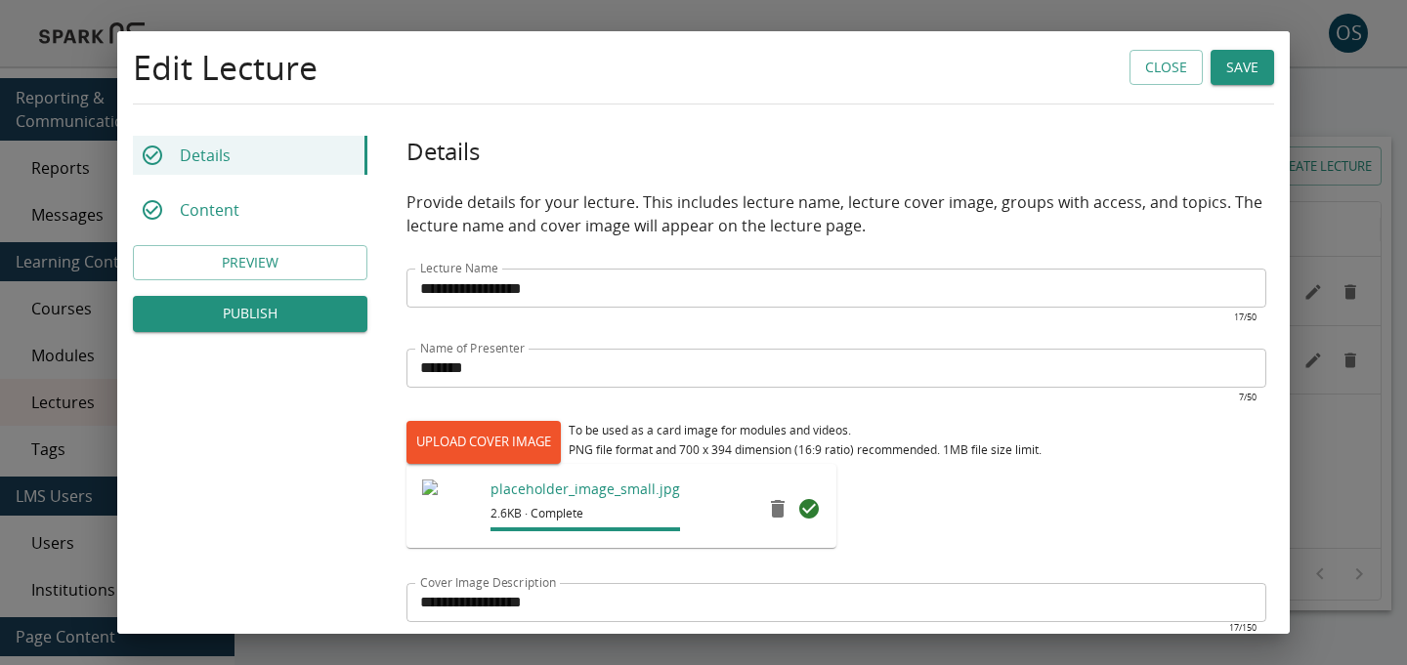
click at [332, 242] on div "Details Content PREVIEW PUBLISH" at bounding box center [250, 234] width 234 height 196
click at [332, 263] on button "PREVIEW" at bounding box center [250, 263] width 234 height 36
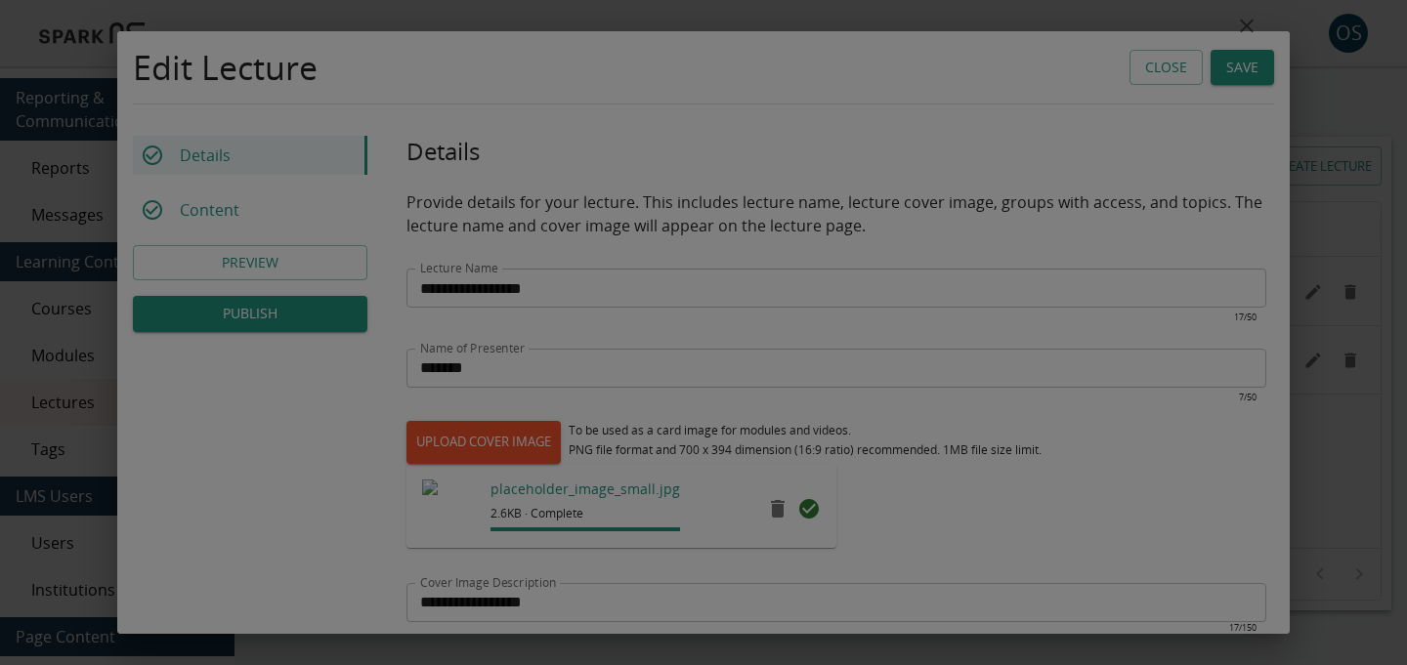
click at [1282, 271] on div "Welcome video" at bounding box center [703, 332] width 1407 height 665
click at [1248, 32] on icon "close" at bounding box center [1246, 26] width 23 height 23
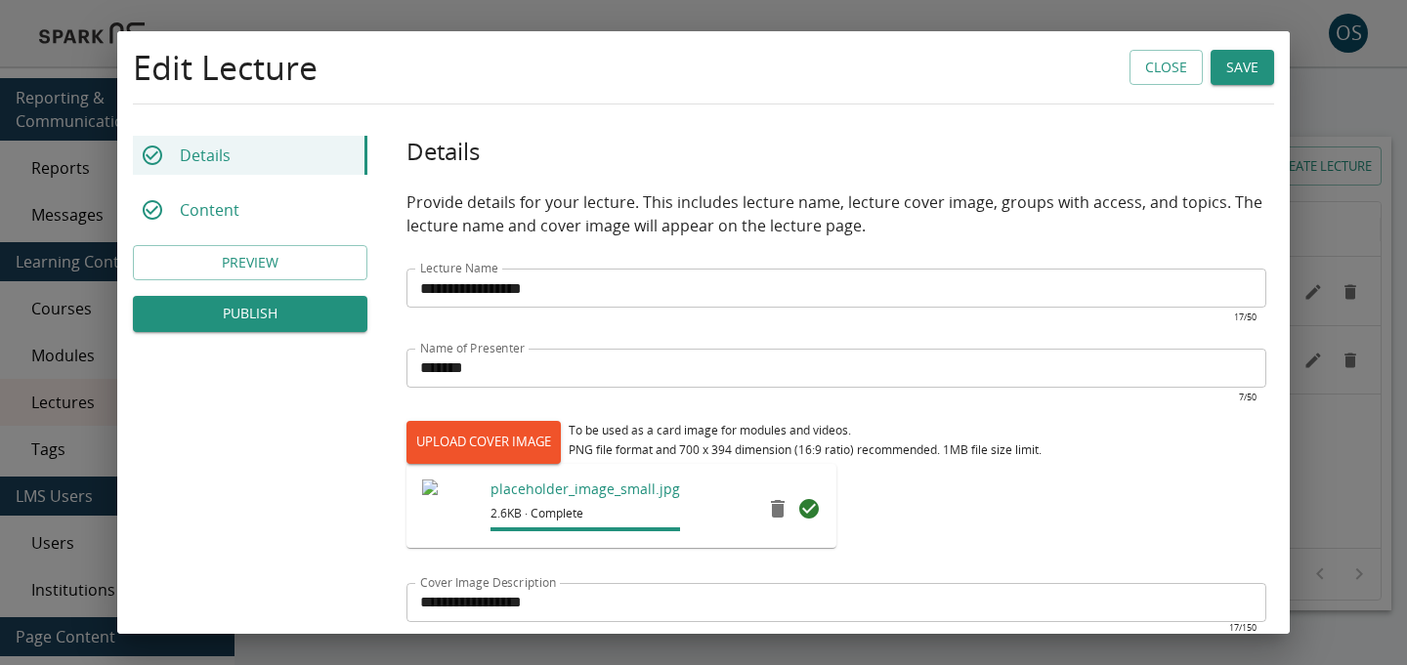
click at [1153, 79] on button "Close" at bounding box center [1165, 68] width 73 height 36
